Goal: Information Seeking & Learning: Learn about a topic

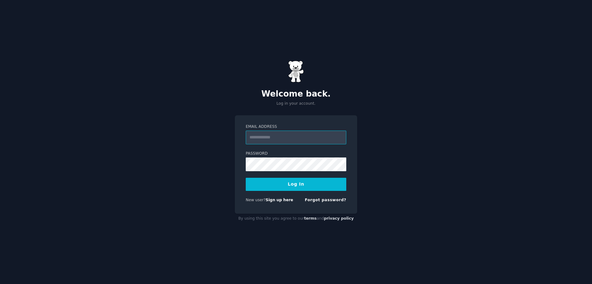
click at [290, 142] on input "Email Address" at bounding box center [296, 138] width 101 height 14
type input "**********"
click at [282, 187] on button "Log In" at bounding box center [296, 184] width 101 height 13
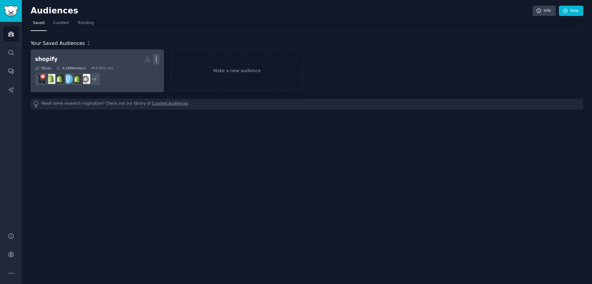
click at [156, 60] on icon "button" at bounding box center [156, 59] width 7 height 7
click at [143, 72] on p "Delete" at bounding box center [139, 72] width 14 height 7
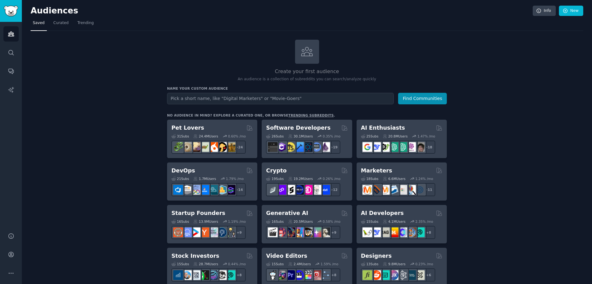
click at [221, 95] on input "text" at bounding box center [280, 99] width 227 height 12
click at [575, 10] on link "New" at bounding box center [571, 11] width 24 height 11
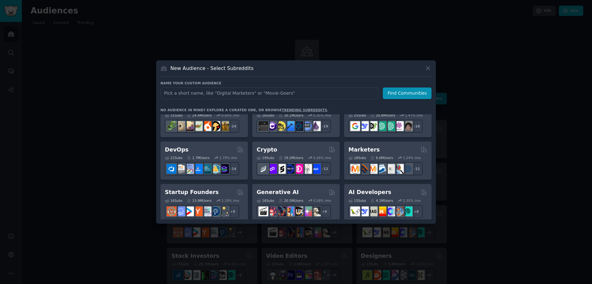
scroll to position [87, 0]
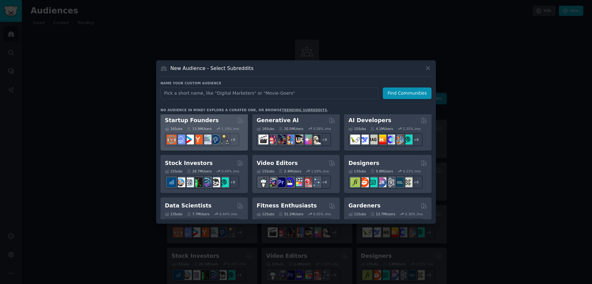
click at [208, 121] on h2 "Startup Founders" at bounding box center [192, 121] width 54 height 8
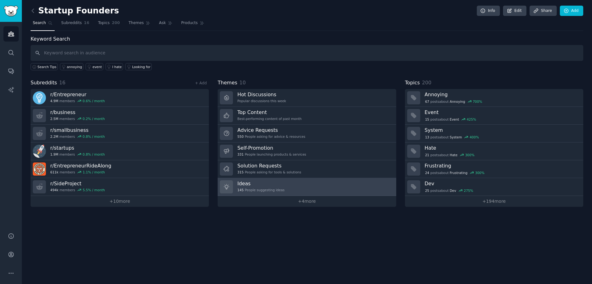
click at [304, 184] on link "Ideas 145 People suggesting ideas" at bounding box center [307, 187] width 178 height 18
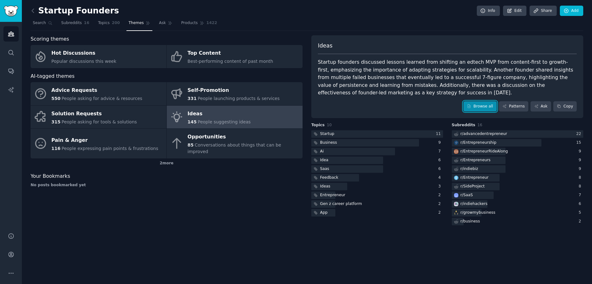
click at [484, 107] on link "Browse all" at bounding box center [480, 106] width 33 height 11
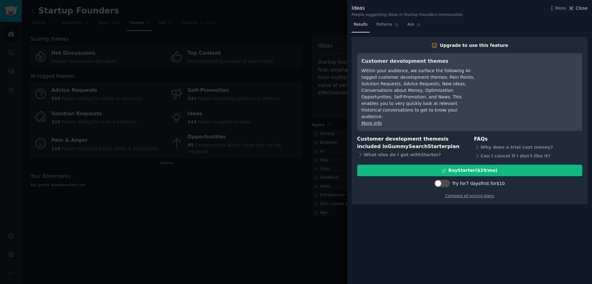
click at [580, 11] on span "Close" at bounding box center [582, 8] width 12 height 7
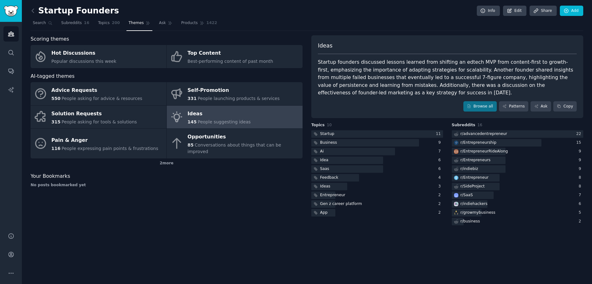
click at [477, 85] on div "Startup founders discussed lessons learned from shifting an edtech MVP from con…" at bounding box center [447, 77] width 259 height 38
click at [342, 137] on div at bounding box center [378, 134] width 132 height 8
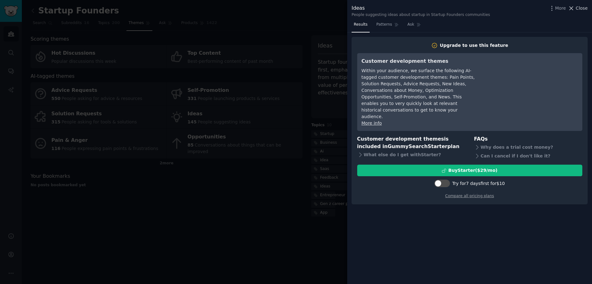
click at [586, 10] on span "Close" at bounding box center [582, 8] width 12 height 7
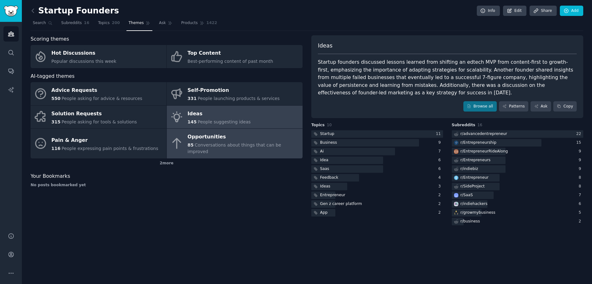
click at [216, 146] on span "Conversations about things that can be improved" at bounding box center [235, 148] width 94 height 12
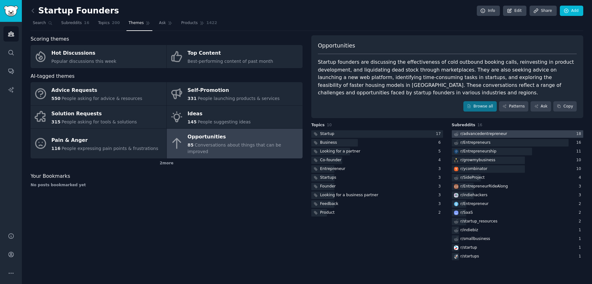
click at [498, 136] on div "r/ advancedentrepreneur" at bounding box center [484, 134] width 47 height 6
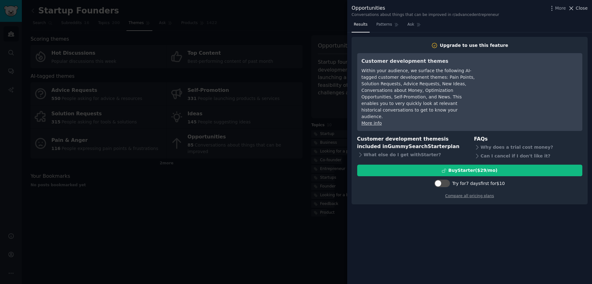
click at [569, 8] on div "More Close" at bounding box center [568, 8] width 39 height 8
drag, startPoint x: 82, startPoint y: 138, endPoint x: 77, endPoint y: 149, distance: 11.6
click at [82, 137] on div at bounding box center [296, 142] width 592 height 284
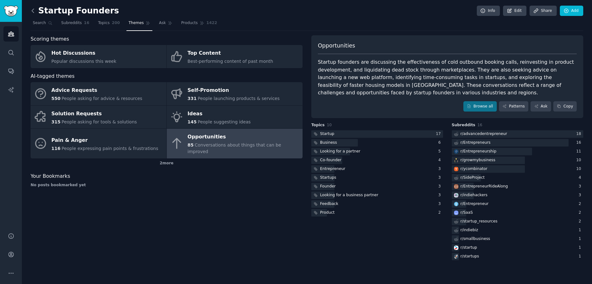
click at [34, 11] on icon at bounding box center [33, 10] width 7 height 7
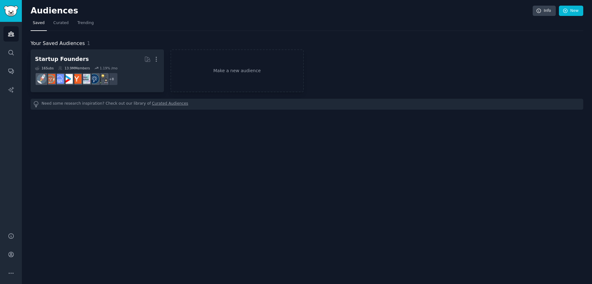
drag, startPoint x: 246, startPoint y: 173, endPoint x: 182, endPoint y: 115, distance: 86.5
click at [245, 171] on div "Audiences Info New Saved Curated Trending Your Saved Audiences 1 Startup Founde…" at bounding box center [307, 142] width 571 height 284
click at [97, 45] on div "Your Saved Audiences 1" at bounding box center [307, 44] width 553 height 8
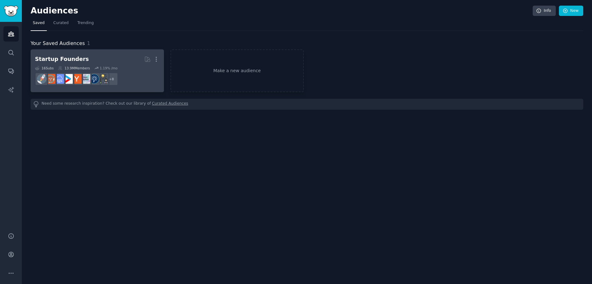
click at [123, 68] on div "16 Sub s 13.9M Members 1.19 % /mo" at bounding box center [97, 68] width 125 height 4
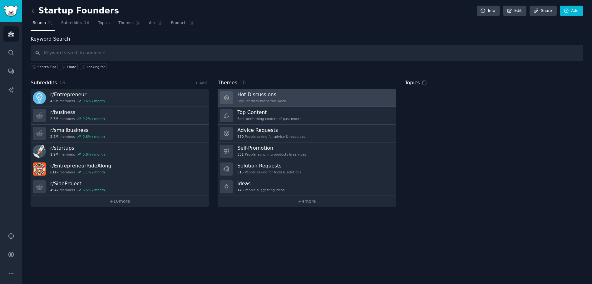
click at [275, 99] on div "Popular discussions this week" at bounding box center [261, 101] width 49 height 4
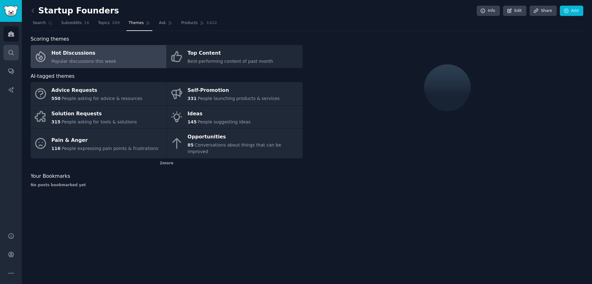
click at [9, 50] on icon "Sidebar" at bounding box center [11, 52] width 7 height 7
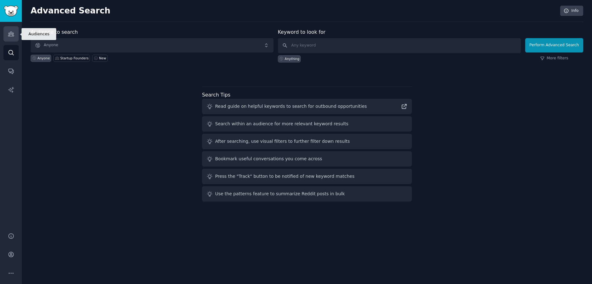
click at [7, 36] on link "Audiences" at bounding box center [10, 33] width 15 height 15
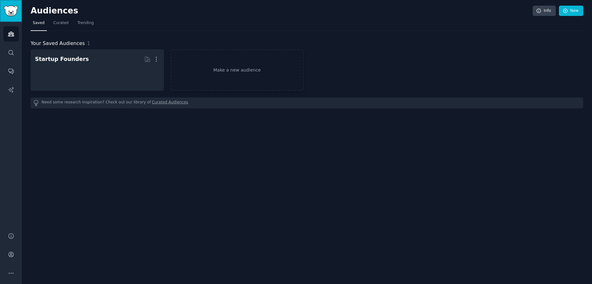
click at [8, 7] on img "Sidebar" at bounding box center [11, 11] width 14 height 11
click at [83, 23] on span "Trending" at bounding box center [85, 23] width 16 height 6
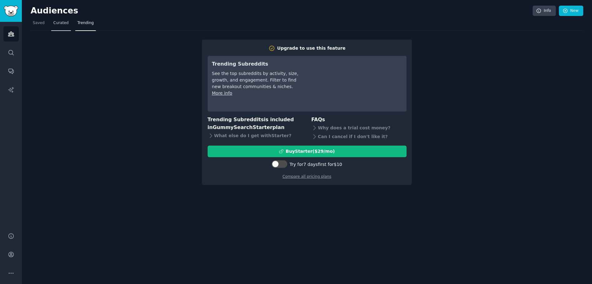
click at [67, 27] on link "Curated" at bounding box center [61, 24] width 20 height 13
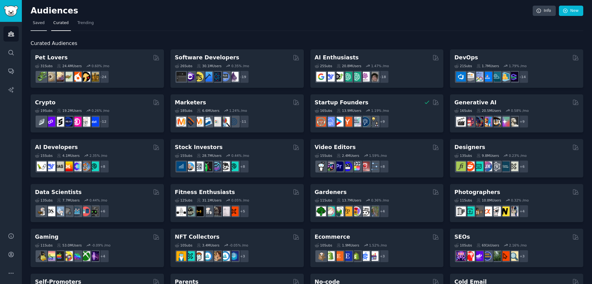
click at [44, 24] on link "Saved" at bounding box center [39, 24] width 16 height 13
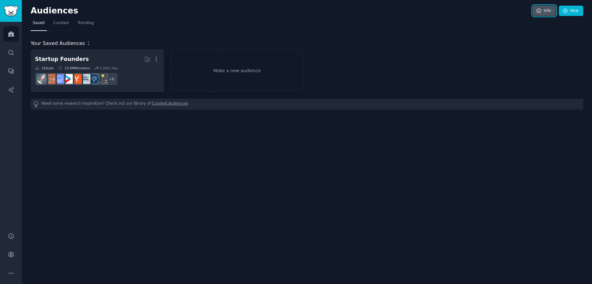
click at [548, 11] on link "Info" at bounding box center [544, 11] width 23 height 11
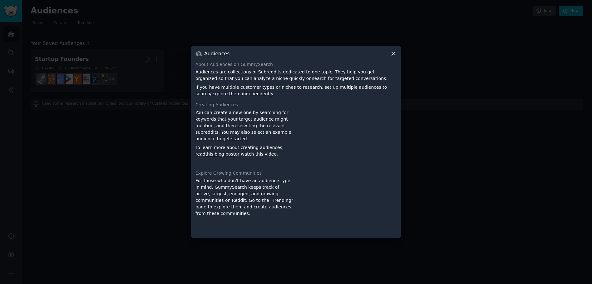
click at [395, 55] on icon at bounding box center [393, 53] width 7 height 7
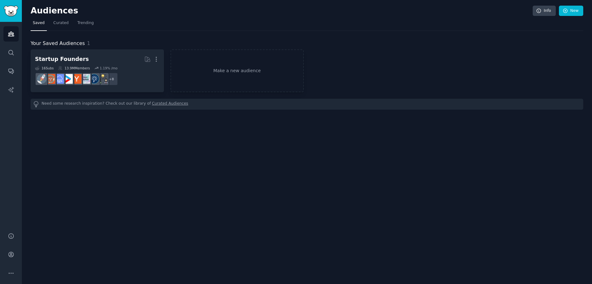
click at [166, 165] on div "Audiences Info New Saved Curated Trending Your Saved Audiences 1 Startup Founde…" at bounding box center [307, 142] width 571 height 284
click at [66, 23] on span "Curated" at bounding box center [60, 23] width 15 height 6
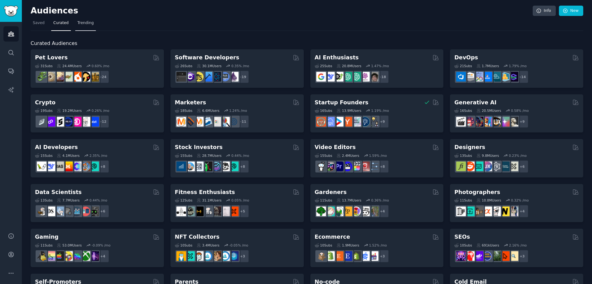
click at [81, 22] on span "Trending" at bounding box center [85, 23] width 16 height 6
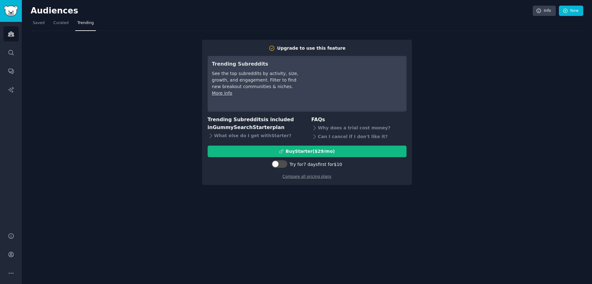
click at [70, 22] on nav "Saved Curated Trending" at bounding box center [307, 24] width 553 height 13
click at [67, 22] on span "Curated" at bounding box center [60, 23] width 15 height 6
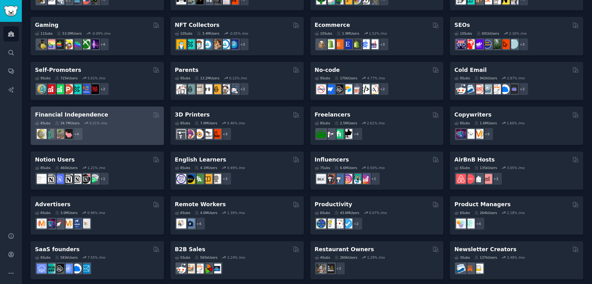
scroll to position [216, 0]
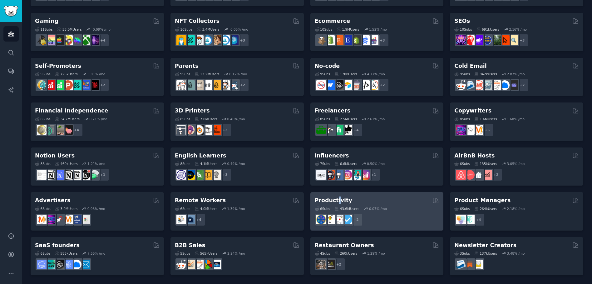
click at [335, 199] on h2 "Productivity" at bounding box center [333, 201] width 37 height 8
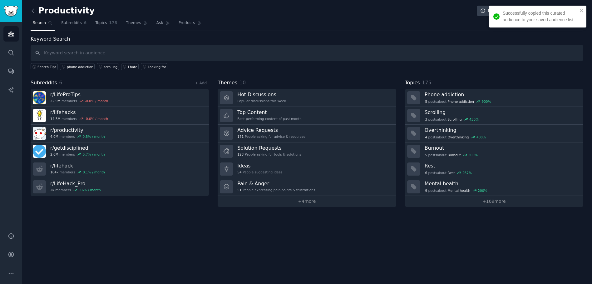
click at [206, 232] on div "Productivity Info Edit Share Add Search Subreddits 6 Topics 175 Themes Ask Prod…" at bounding box center [307, 142] width 571 height 284
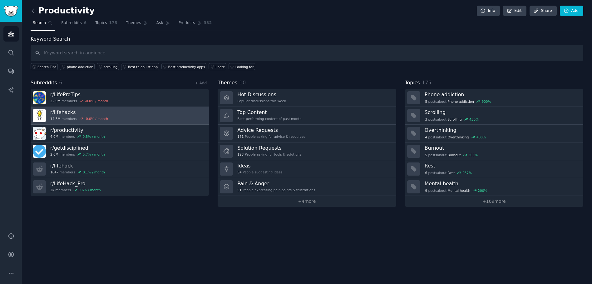
click at [115, 117] on link "r/ lifehacks 14.5M members -0.0 % / month" at bounding box center [120, 116] width 178 height 18
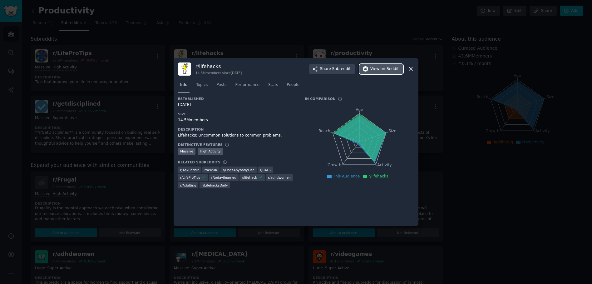
click at [379, 73] on button "View on Reddit" at bounding box center [382, 69] width 44 height 10
click at [410, 68] on icon at bounding box center [410, 68] width 3 height 3
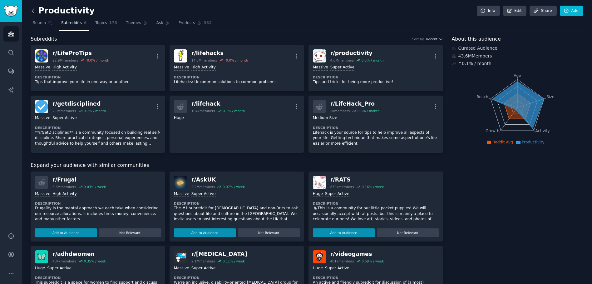
click at [34, 12] on icon at bounding box center [33, 10] width 7 height 7
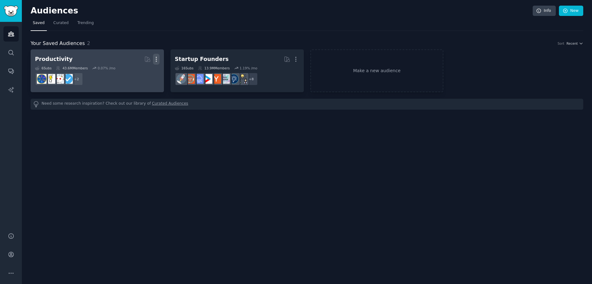
click at [155, 61] on icon "button" at bounding box center [156, 59] width 7 height 7
click at [141, 73] on p "Delete" at bounding box center [139, 72] width 14 height 7
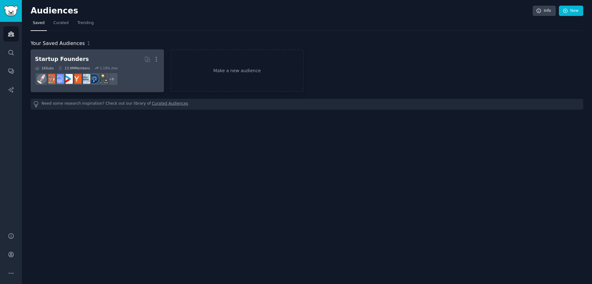
click at [67, 54] on h2 "Startup Founders More" at bounding box center [97, 59] width 125 height 11
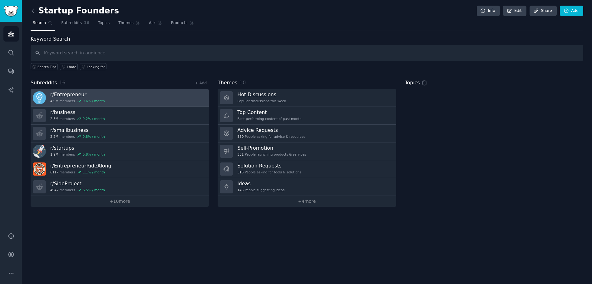
click at [70, 94] on h3 "r/ Entrepreneur" at bounding box center [77, 94] width 55 height 7
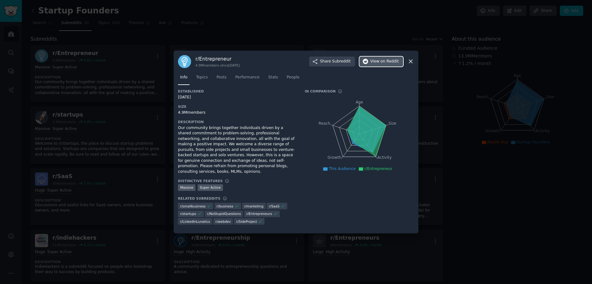
click at [374, 62] on span "View on Reddit" at bounding box center [385, 62] width 28 height 6
